Goal: Contribute content: Add original content to the website for others to see

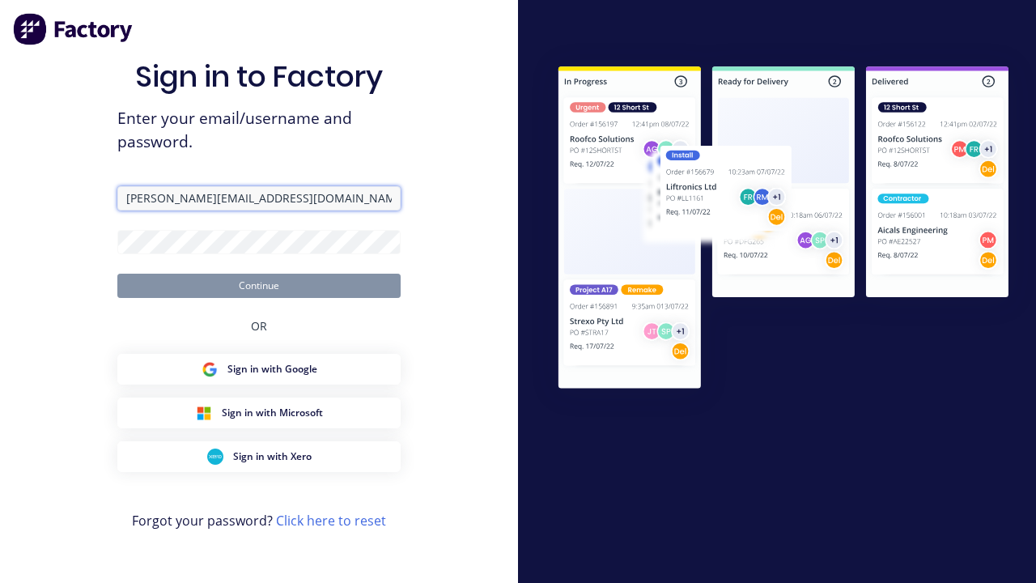
type input "[PERSON_NAME][EMAIL_ADDRESS][DOMAIN_NAME]"
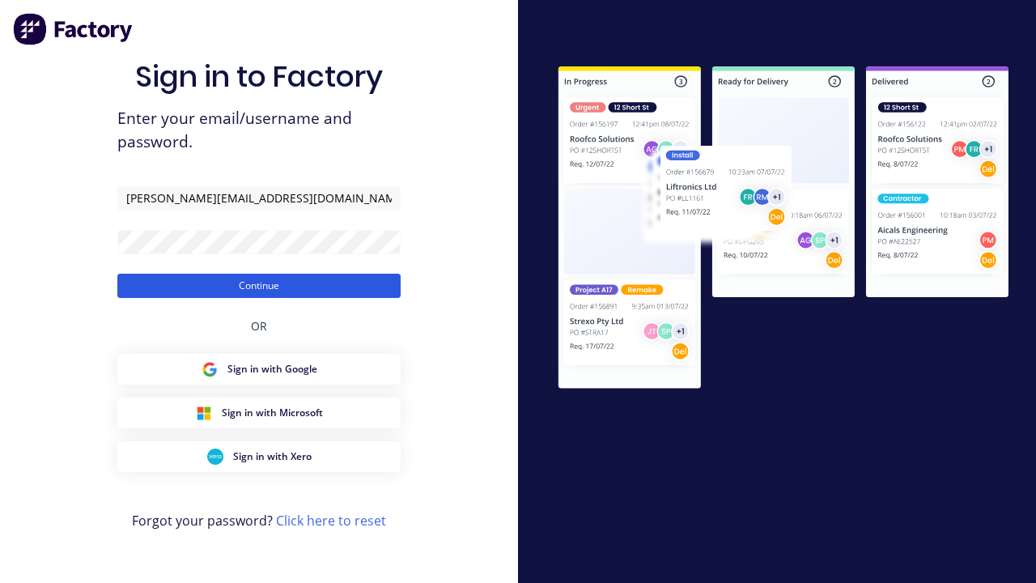
click at [259, 285] on button "Continue" at bounding box center [258, 286] width 283 height 24
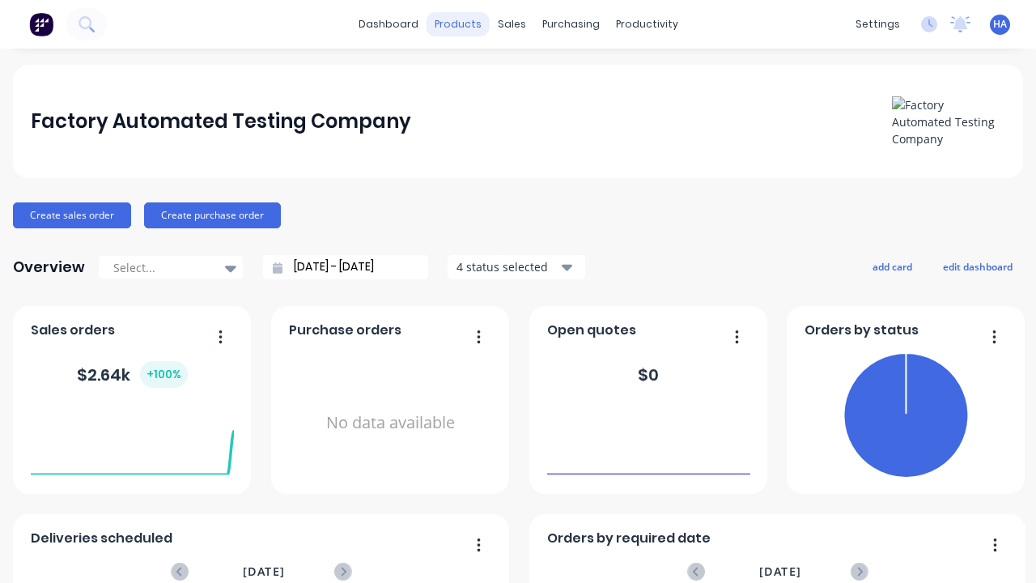
click at [457, 24] on div "products" at bounding box center [458, 24] width 63 height 24
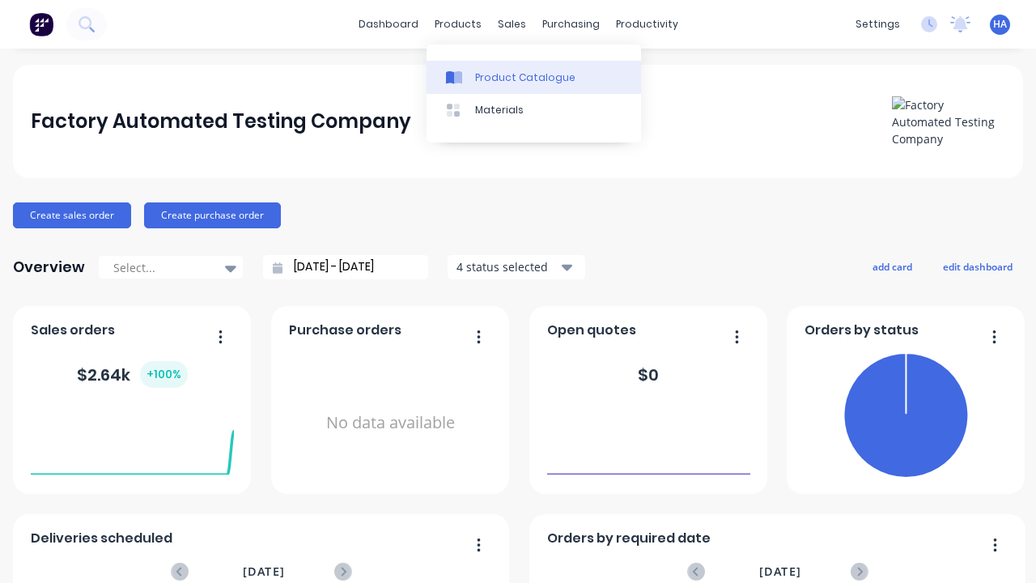
click at [533, 77] on div "Product Catalogue" at bounding box center [525, 77] width 100 height 15
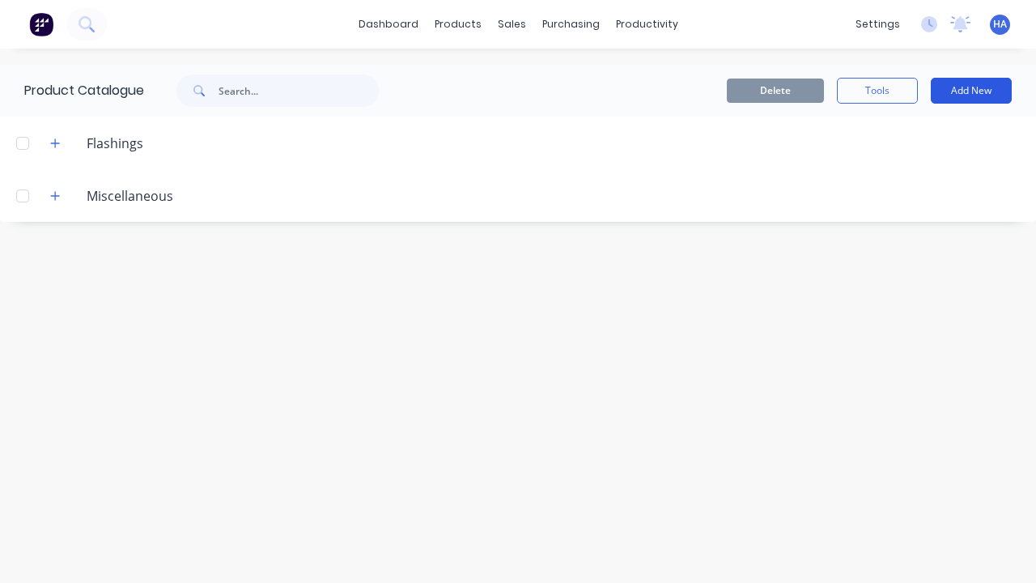
click at [971, 91] on button "Add New" at bounding box center [971, 91] width 81 height 26
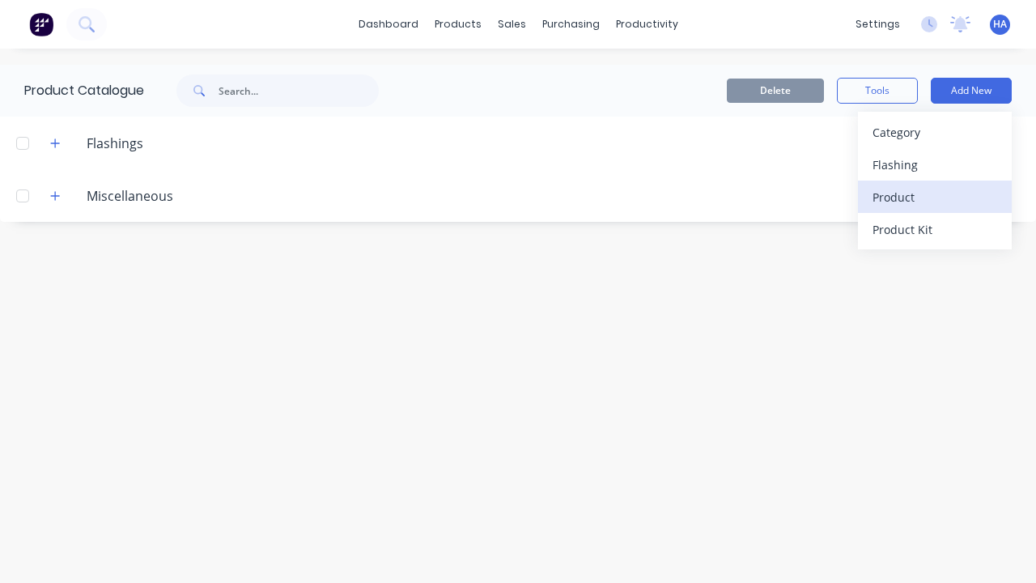
click at [935, 197] on div "Product" at bounding box center [935, 196] width 125 height 23
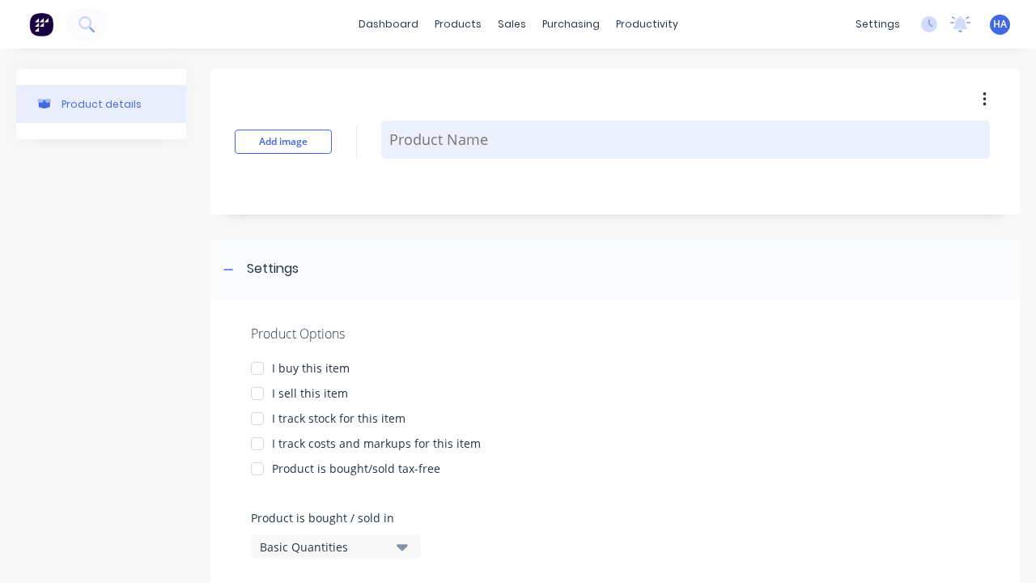
click at [686, 139] on textarea at bounding box center [685, 140] width 609 height 38
type textarea "x"
type textarea "Test Sqm Product"
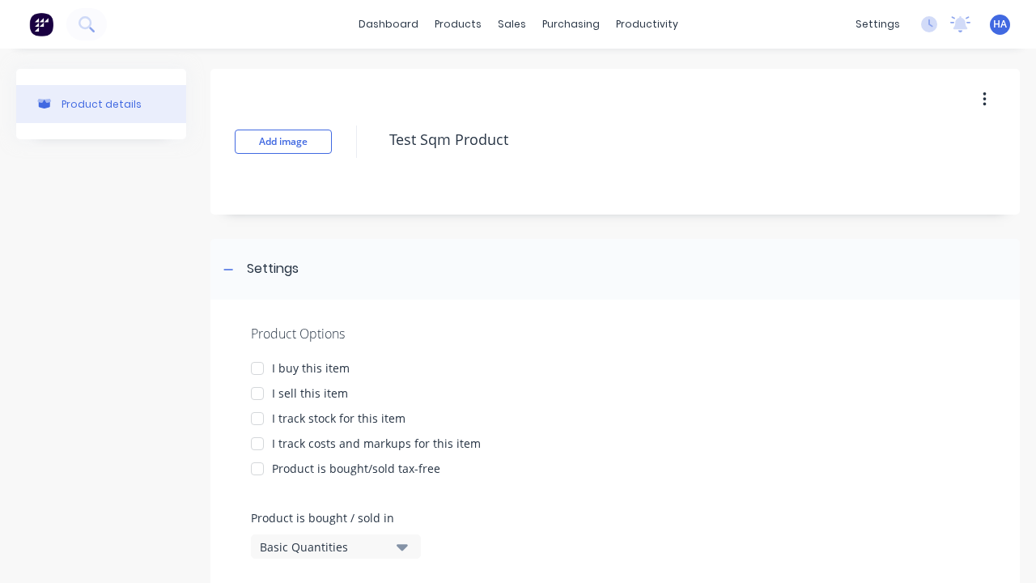
click at [257, 368] on div at bounding box center [257, 368] width 32 height 32
click at [257, 393] on div at bounding box center [257, 393] width 32 height 32
type textarea "x"
type textarea "Test Sqm Product"
click at [324, 546] on div "Basic Quantities" at bounding box center [325, 546] width 130 height 17
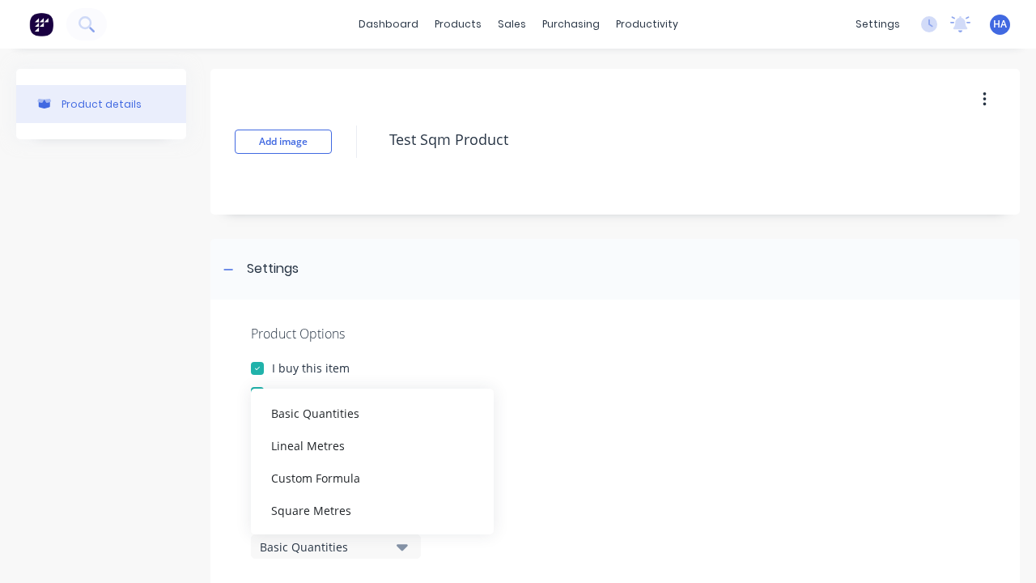
type textarea "x"
type textarea "Test Sqm Product"
click at [372, 509] on div "Square Metres" at bounding box center [372, 510] width 243 height 32
type textarea "x"
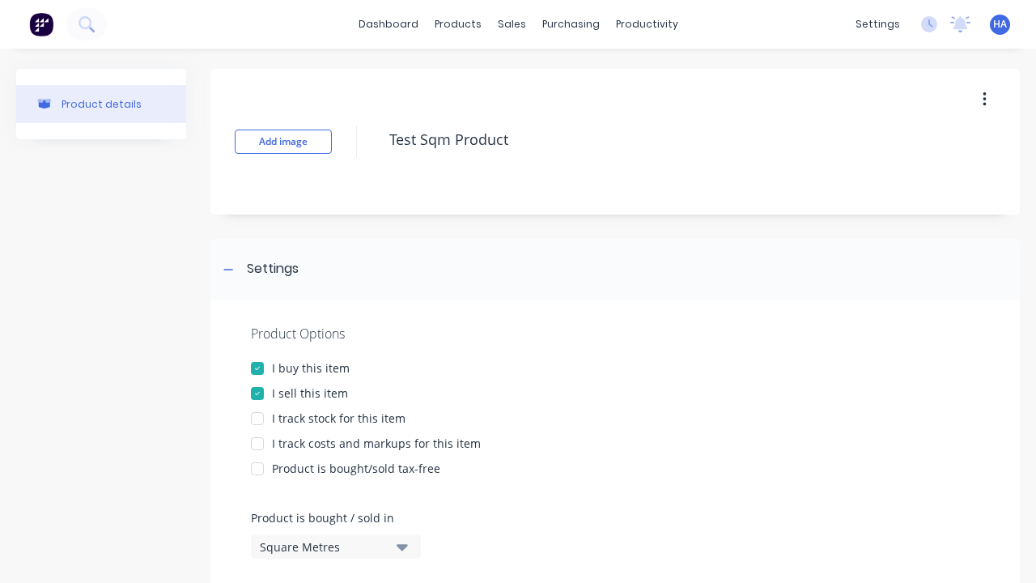
scroll to position [740, 0]
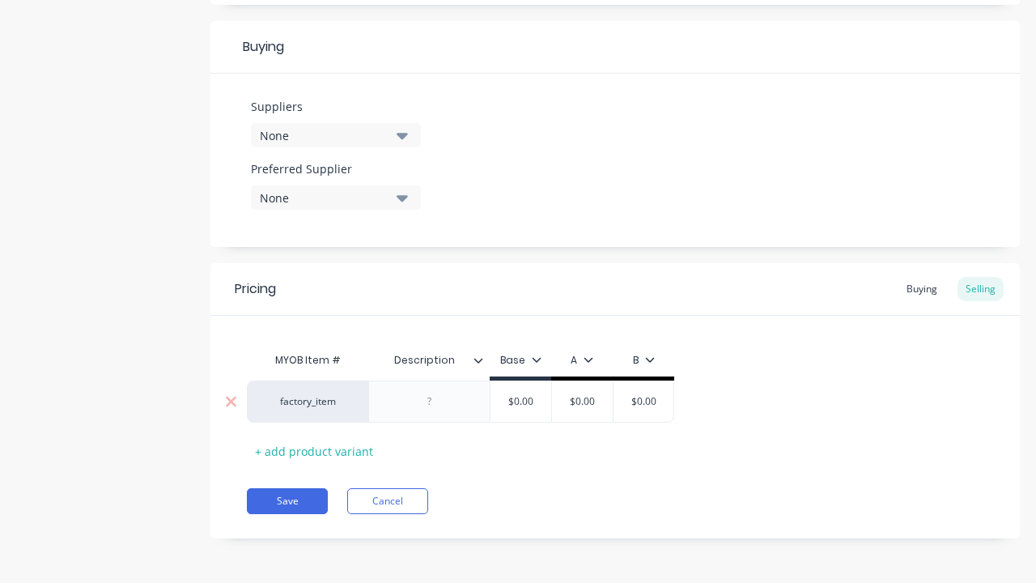
click at [429, 402] on div at bounding box center [429, 401] width 81 height 21
click at [582, 402] on input "text" at bounding box center [582, 401] width 81 height 15
type textarea "x"
type input "$0.00"
type textarea "x"
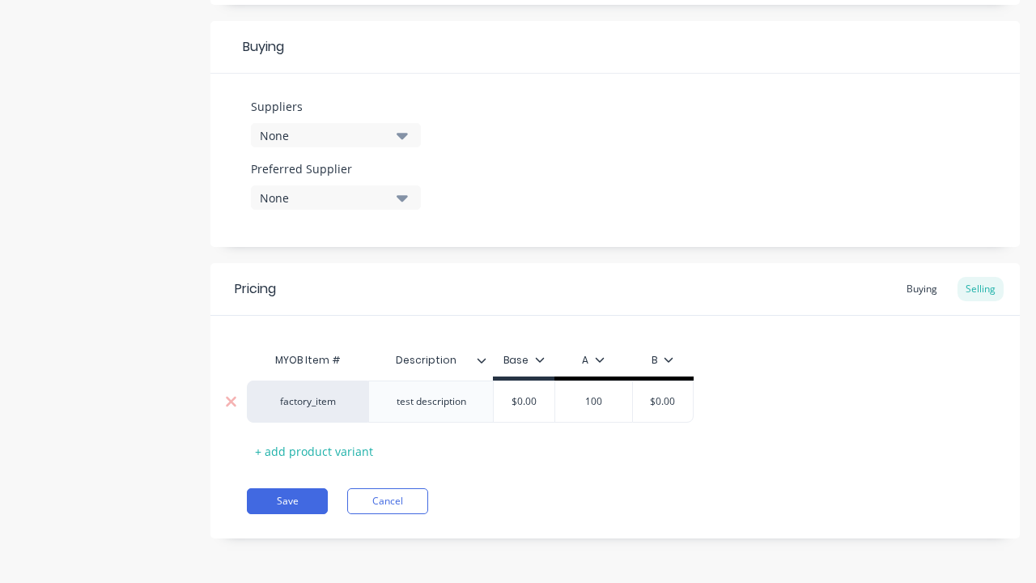
type input "100"
click at [287, 501] on button "Save" at bounding box center [287, 501] width 81 height 26
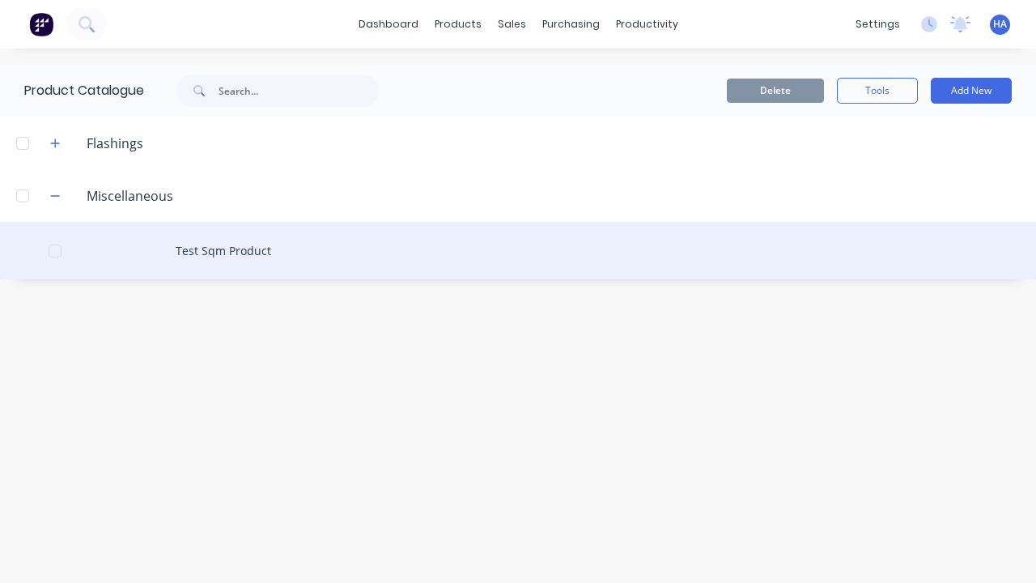
click at [518, 250] on div "Test Sqm Product" at bounding box center [518, 250] width 1036 height 57
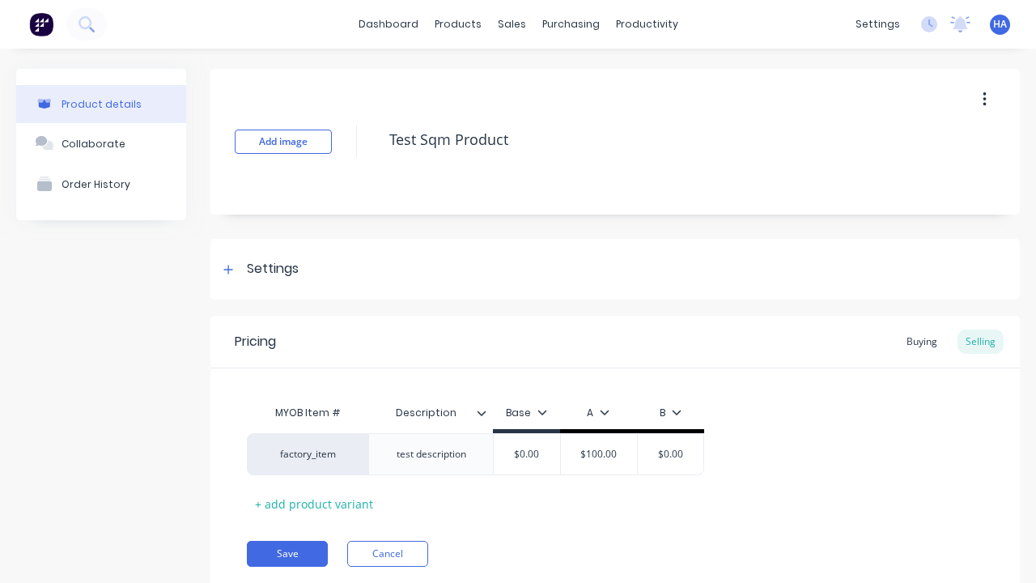
click at [984, 99] on icon "button" at bounding box center [984, 99] width 3 height 15
click at [927, 174] on div "Delete" at bounding box center [927, 174] width 125 height 23
type textarea "x"
